Goal: Task Accomplishment & Management: Complete application form

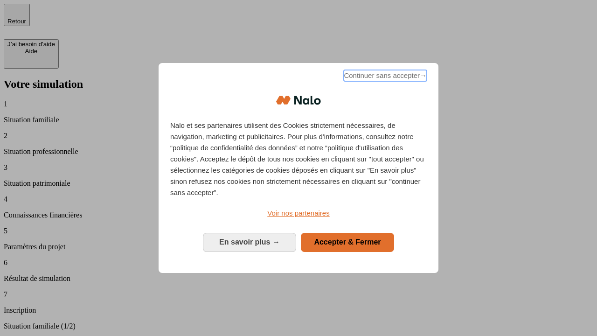
click at [384, 77] on span "Continuer sans accepter →" at bounding box center [385, 75] width 83 height 11
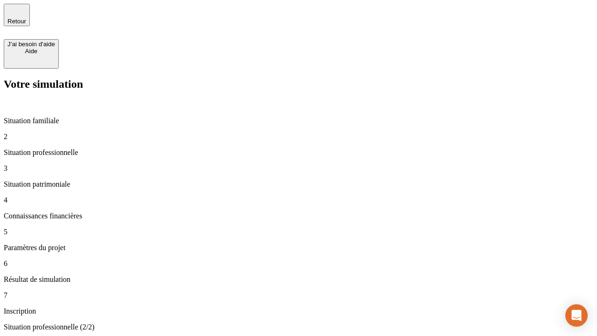
type input "30 000"
type input "0"
type input "1 000"
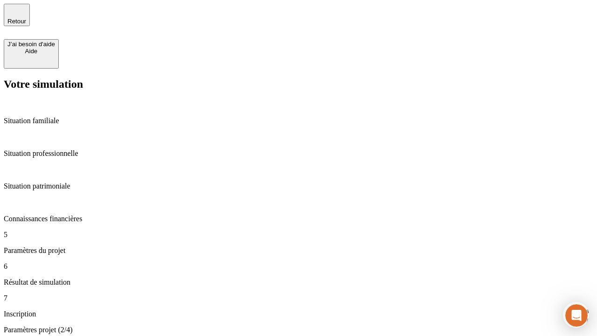
type input "40"
type input "64"
type input "200 000"
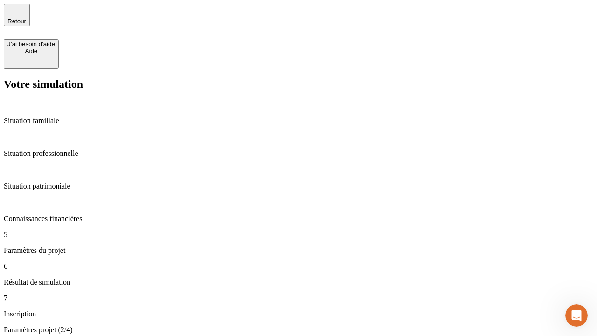
type input "640"
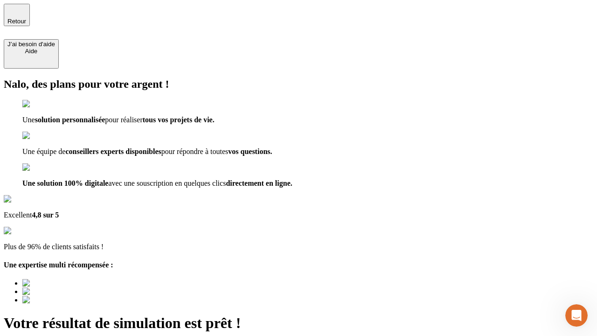
type input "[EMAIL_ADDRESS][DOMAIN_NAME]"
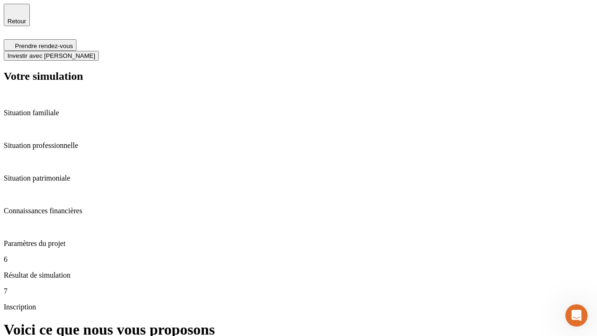
click at [95, 52] on span "Investir avec [PERSON_NAME]" at bounding box center [51, 55] width 88 height 7
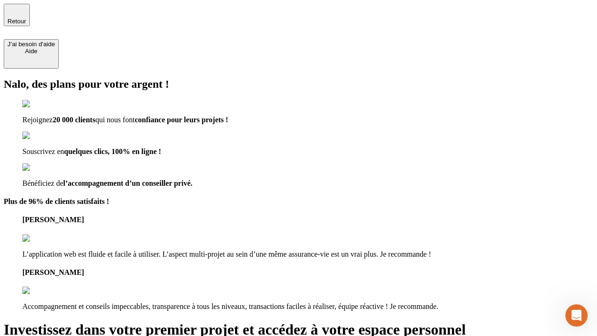
type input "[EMAIL_ADDRESS][DOMAIN_NAME]"
